Goal: Information Seeking & Learning: Learn about a topic

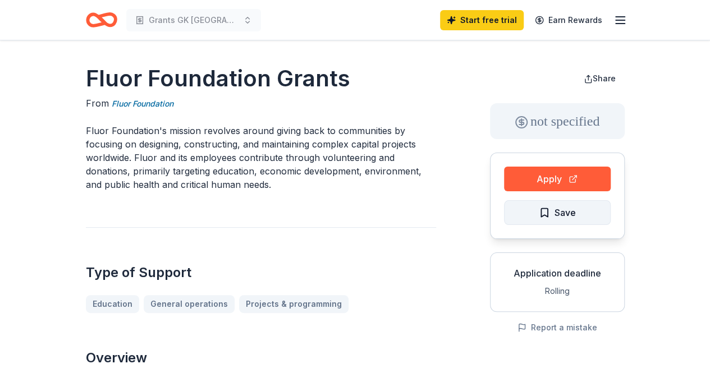
click at [544, 212] on span "Save" at bounding box center [557, 212] width 37 height 15
click at [145, 103] on link "Fluor Foundation" at bounding box center [143, 103] width 62 height 13
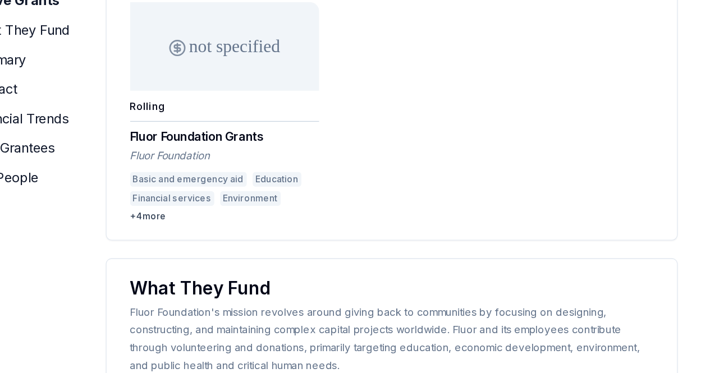
scroll to position [152, 0]
click at [226, 251] on div "+ 4 more" at bounding box center [280, 253] width 144 height 9
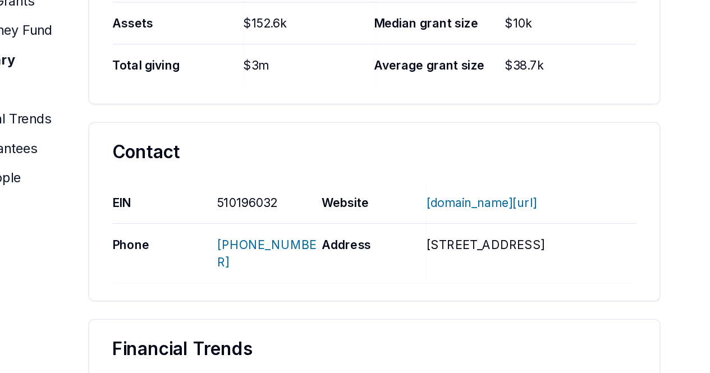
scroll to position [735, 0]
click at [474, 243] on link "FLUOR.COM/SUSTAINABILITY/COMMUNITY/FLUOR-GIVING" at bounding box center [489, 242] width 84 height 29
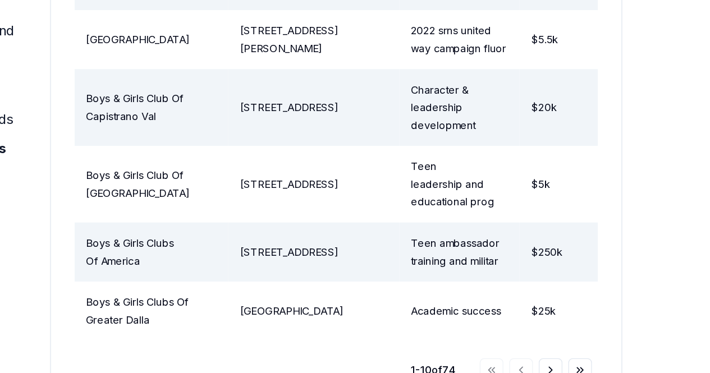
scroll to position [1979, 0]
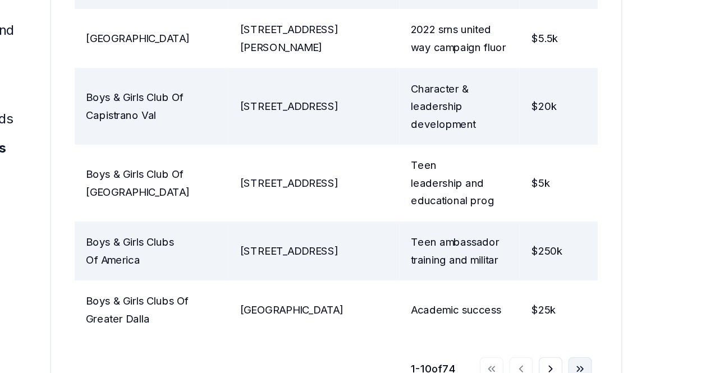
click at [588, 361] on button "Go to last page" at bounding box center [592, 370] width 18 height 18
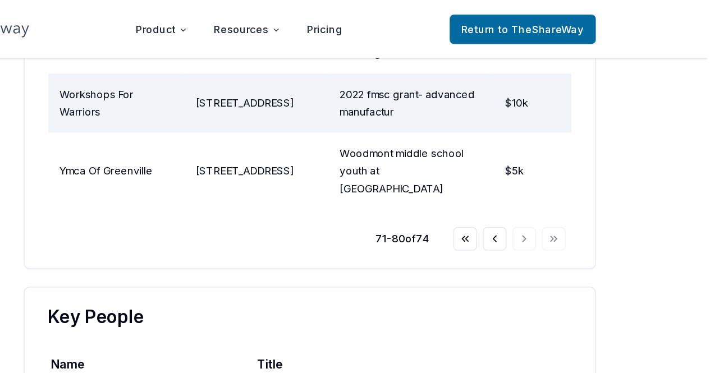
scroll to position [1830, 0]
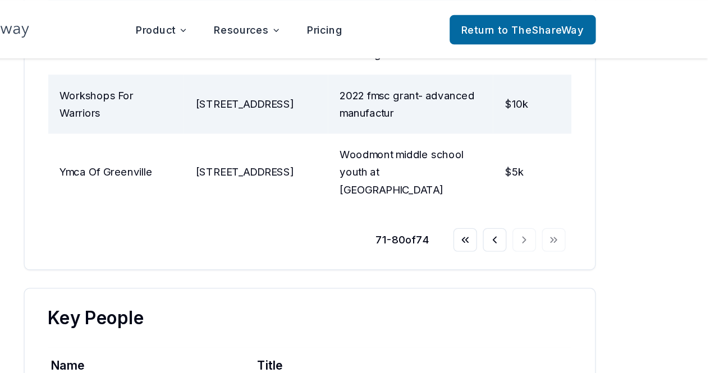
click at [594, 173] on div "Go to first page Go to previous page Go to next page Go to last page" at bounding box center [558, 182] width 85 height 18
click at [590, 173] on div "Go to first page Go to previous page Go to next page Go to last page" at bounding box center [558, 182] width 85 height 18
click at [483, 176] on div "71 - 80 of 74" at bounding box center [477, 182] width 41 height 13
click at [592, 173] on div "Go to first page Go to previous page Go to next page Go to last page" at bounding box center [558, 182] width 85 height 18
click at [569, 173] on div "Go to first page Go to previous page Go to next page Go to last page" at bounding box center [558, 182] width 85 height 18
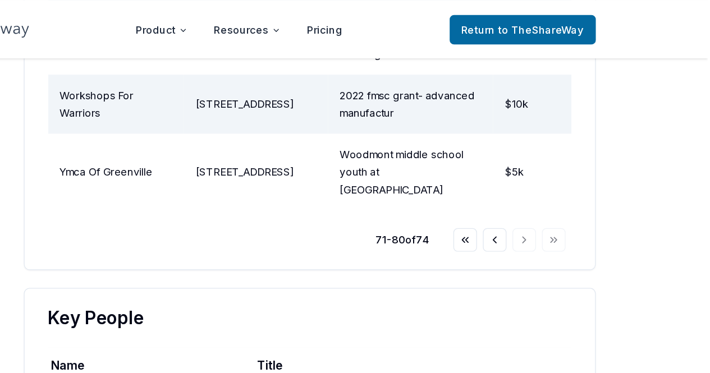
click at [569, 173] on div "Go to first page Go to previous page Go to next page Go to last page" at bounding box center [558, 182] width 85 height 18
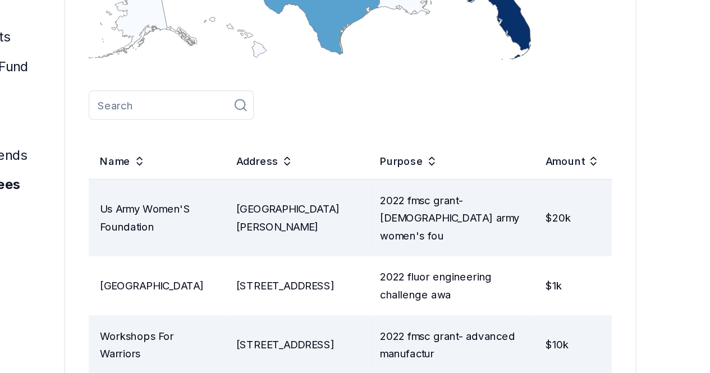
scroll to position [1585, 0]
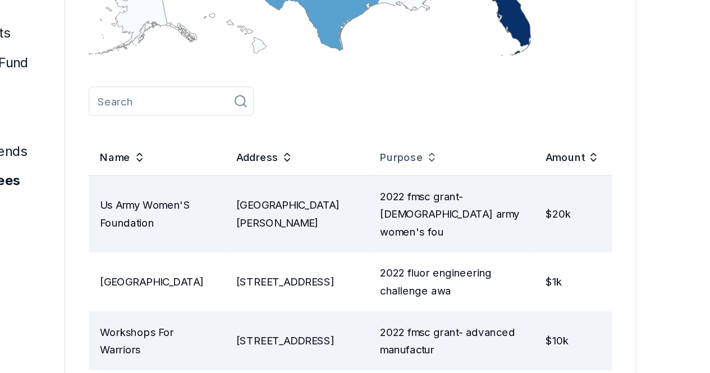
click at [474, 191] on div "Purpose" at bounding box center [452, 183] width 44 height 13
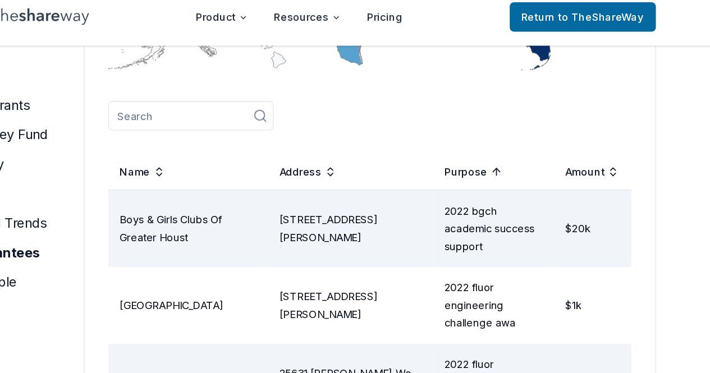
scroll to position [1629, 0]
click at [570, 147] on div "Amount" at bounding box center [575, 140] width 41 height 13
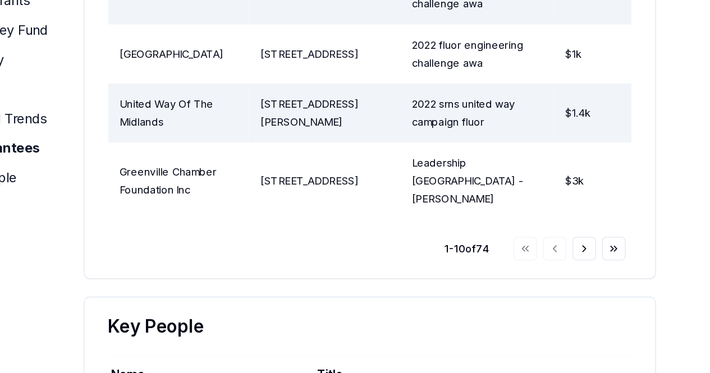
scroll to position [1991, 0]
click at [570, 287] on button "Go to next page" at bounding box center [570, 278] width 18 height 18
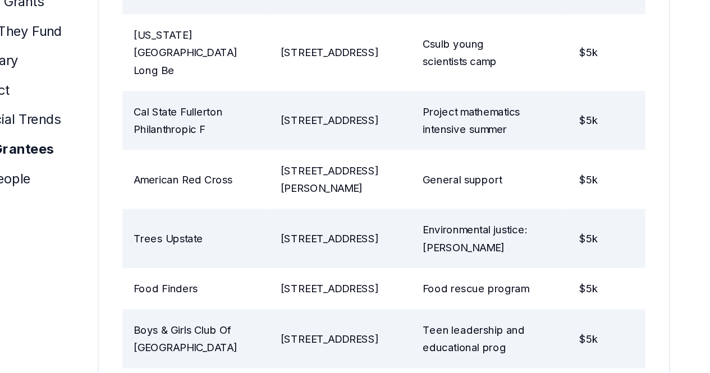
scroll to position [1729, 0]
click at [471, 217] on td "General support" at bounding box center [486, 225] width 119 height 45
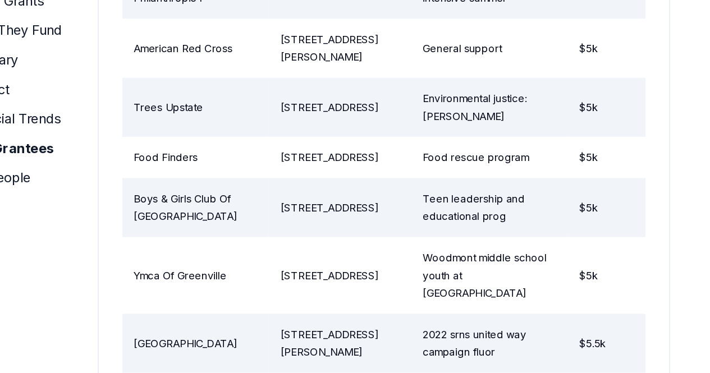
scroll to position [1834, 0]
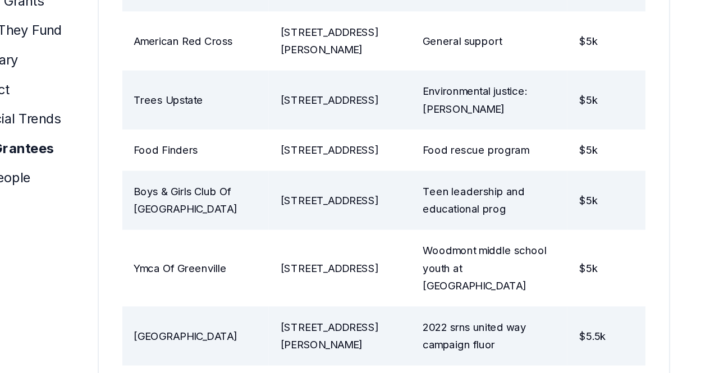
click at [458, 247] on td "Teen leadership and educational prog" at bounding box center [486, 241] width 119 height 45
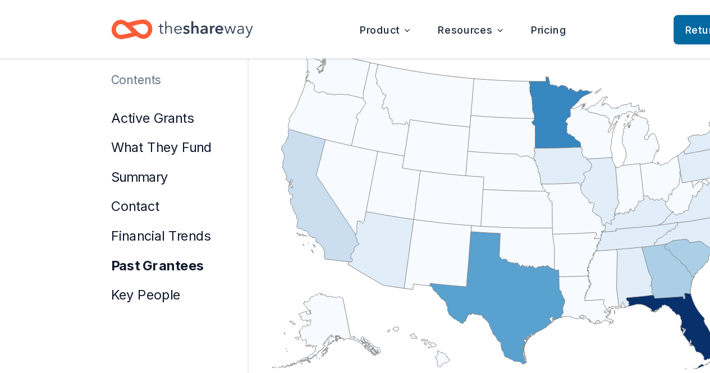
scroll to position [1405, 0]
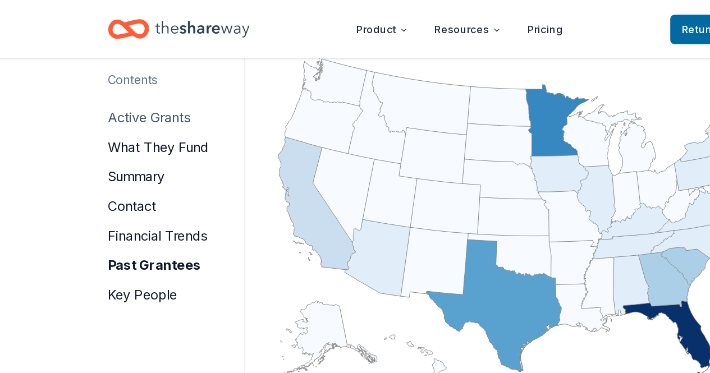
click at [125, 88] on button "active grants" at bounding box center [117, 90] width 63 height 18
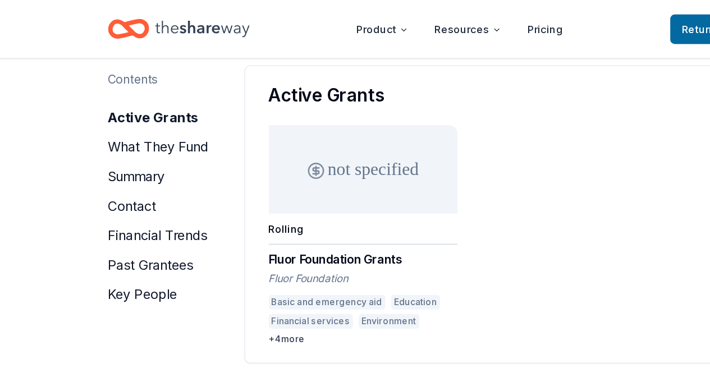
scroll to position [140, 0]
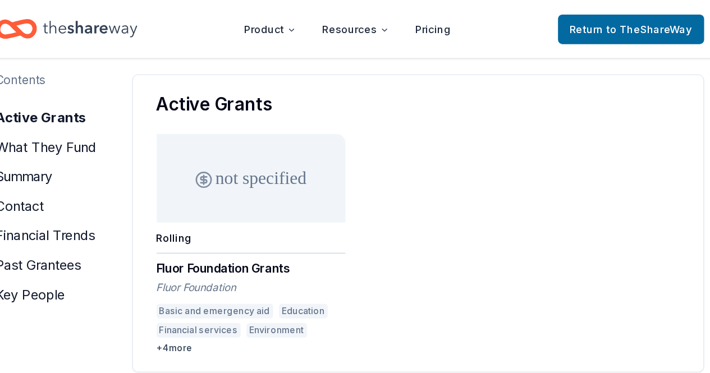
click at [261, 204] on div "Fluor Foundation Grants" at bounding box center [280, 203] width 144 height 13
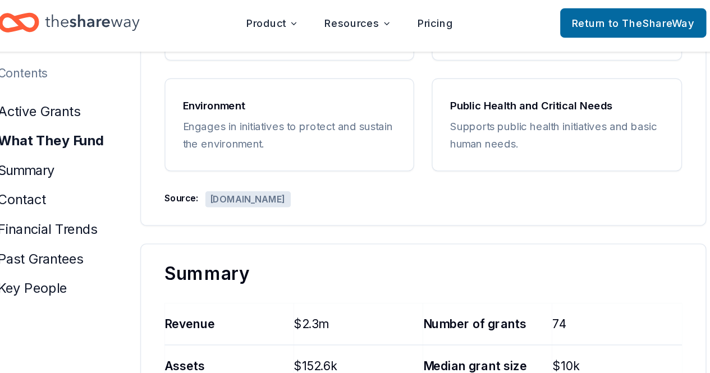
scroll to position [558, 0]
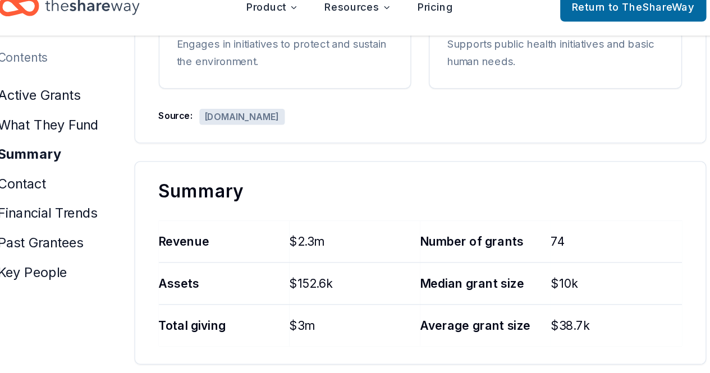
scroll to position [609, 0]
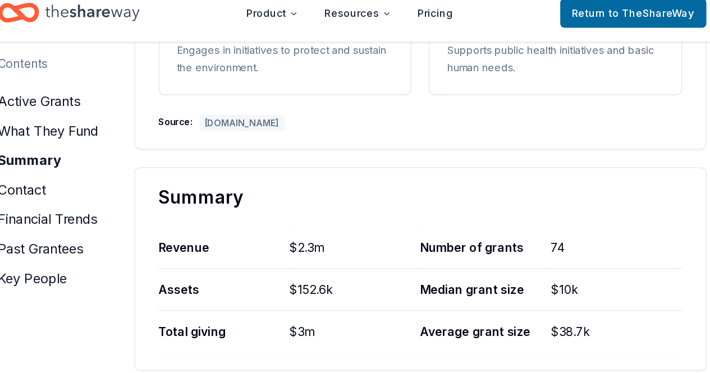
click at [259, 106] on div "www.fluor.com" at bounding box center [271, 106] width 65 height 12
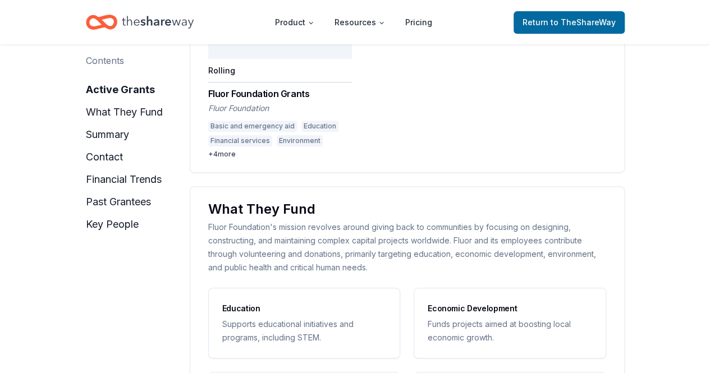
scroll to position [258, 0]
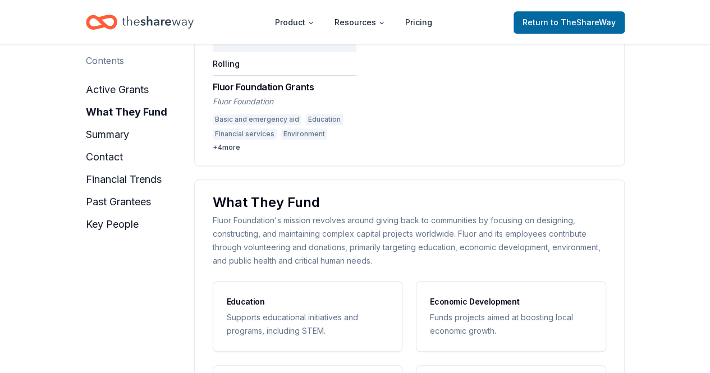
click at [228, 146] on div "+ 4 more" at bounding box center [285, 147] width 144 height 9
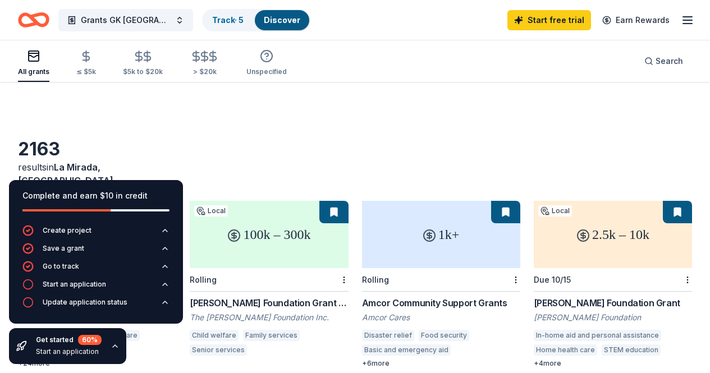
scroll to position [391, 0]
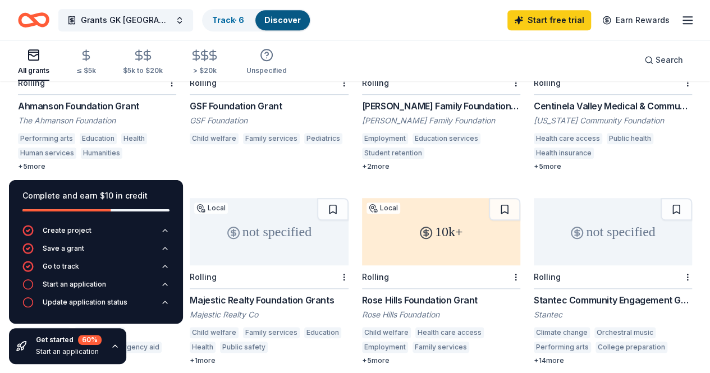
click at [362, 146] on div "Employment Education services Student retention Middle school education Seconda…" at bounding box center [441, 147] width 158 height 29
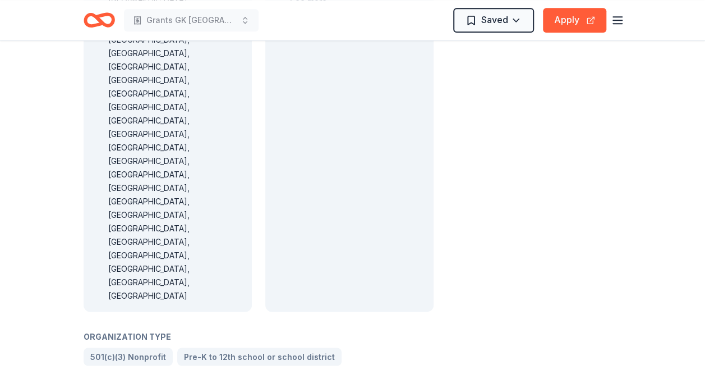
scroll to position [734, 0]
drag, startPoint x: 316, startPoint y: 248, endPoint x: 223, endPoint y: 261, distance: 93.5
click at [360, 300] on div "Fluor Foundation Grants From Fluor Foundation Fluor Foundation's mission revolv…" at bounding box center [259, 83] width 350 height 1510
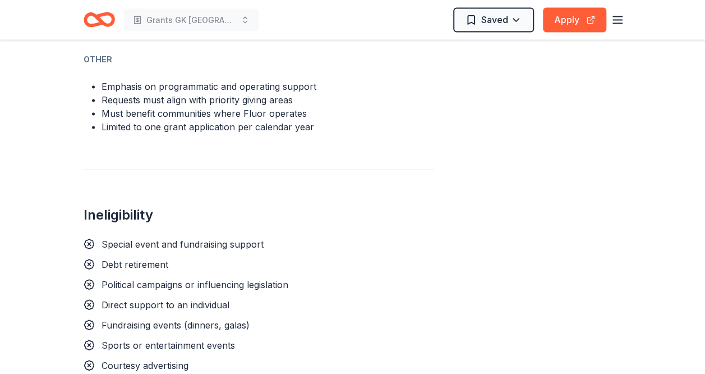
scroll to position [1293, 0]
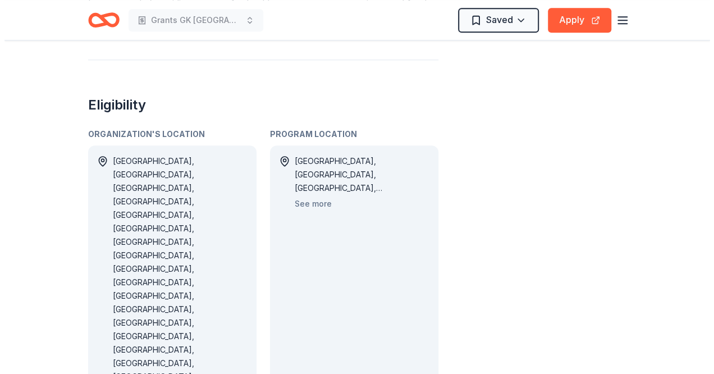
scroll to position [535, 0]
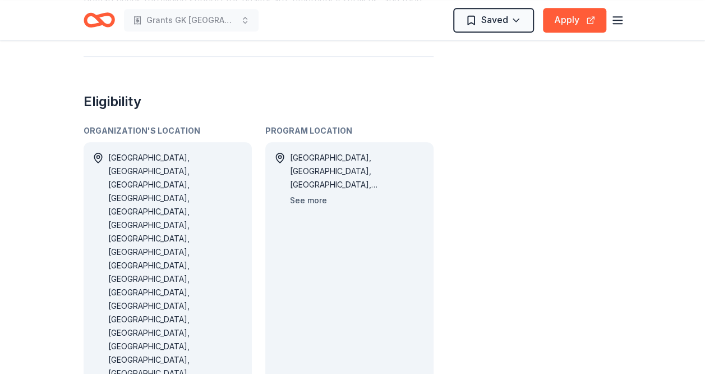
click at [310, 199] on button "See more" at bounding box center [308, 200] width 37 height 13
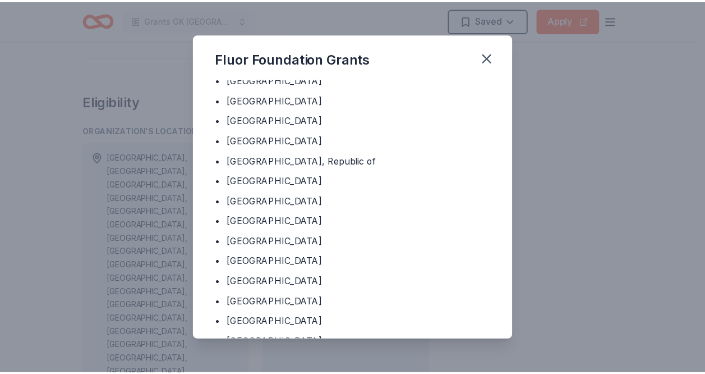
scroll to position [206, 0]
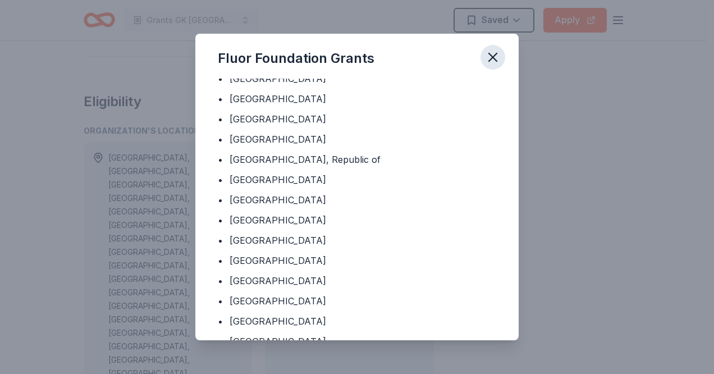
click at [491, 57] on icon "button" at bounding box center [493, 57] width 16 height 16
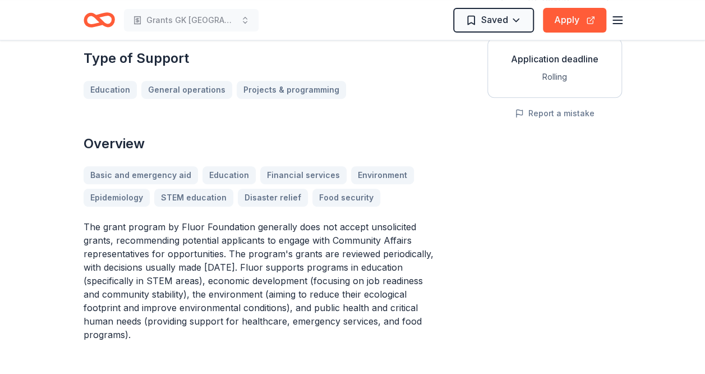
scroll to position [190, 0]
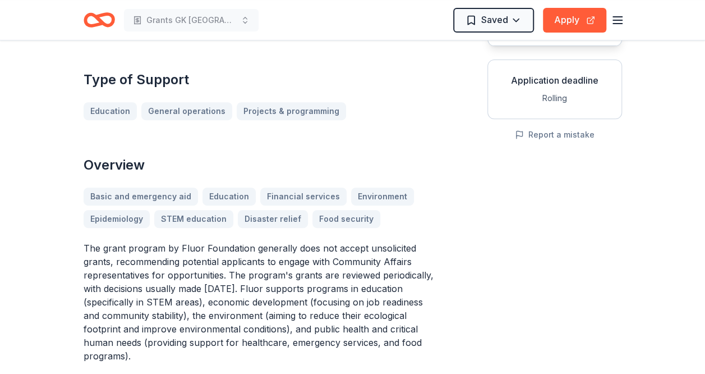
scroll to position [193, 0]
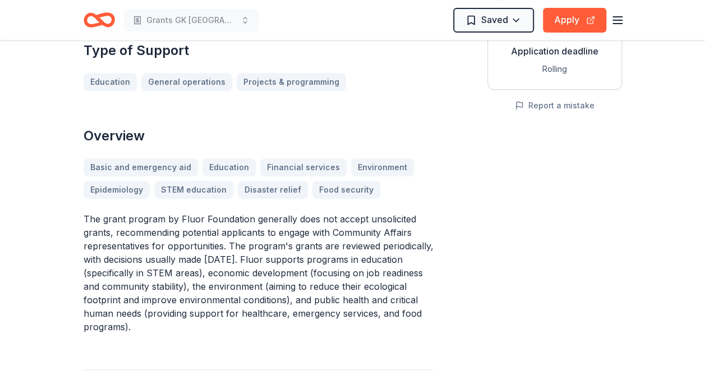
scroll to position [222, 0]
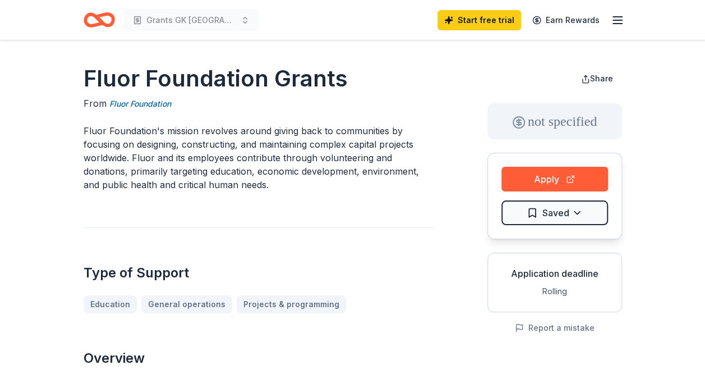
scroll to position [8, 0]
